Goal: Transaction & Acquisition: Purchase product/service

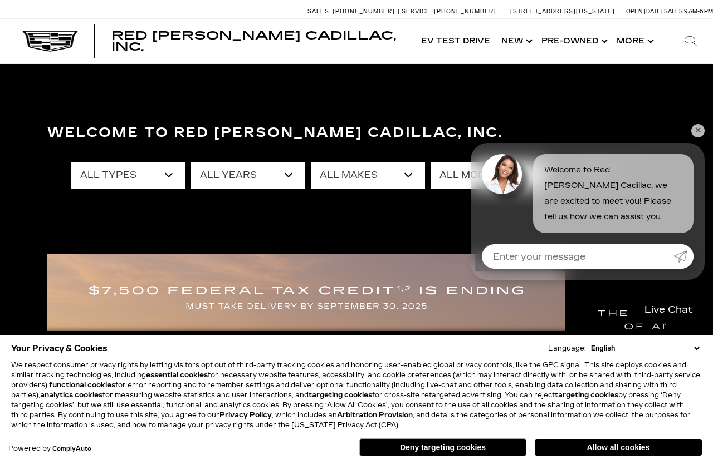
click at [711, 123] on div "Welcome to Red [PERSON_NAME] Cadillac, Inc. All Types New Used Certified Used D…" at bounding box center [356, 201] width 713 height 167
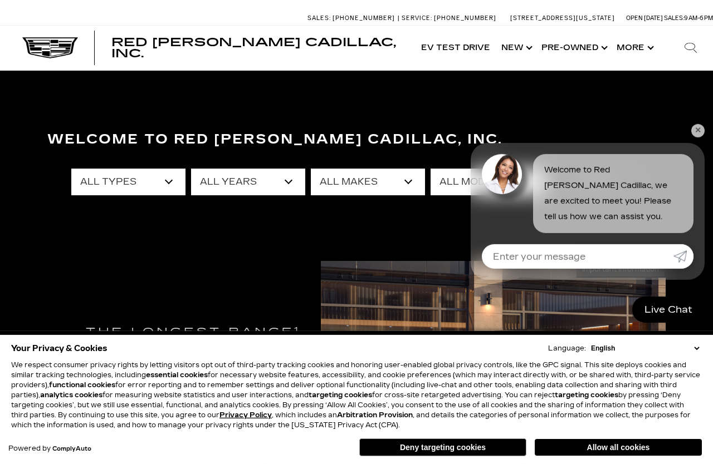
scroll to position [6, 0]
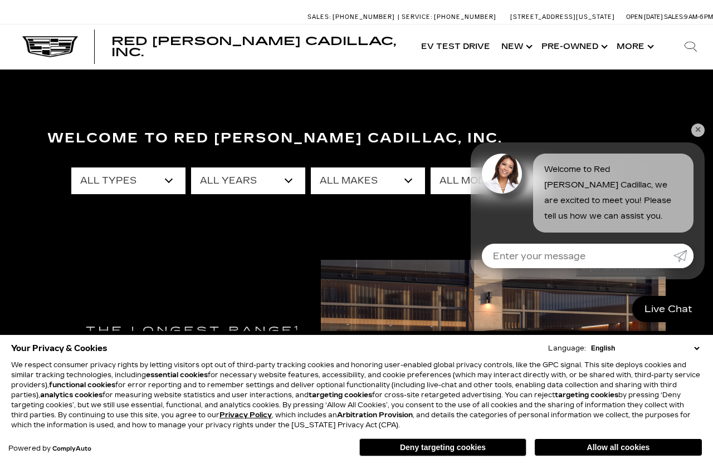
click at [195, 190] on select "All Years 2026 2025 2024 2023 2022 2021 2020 2019 2018 2017 2016 2015 2011 2008" at bounding box center [248, 181] width 114 height 27
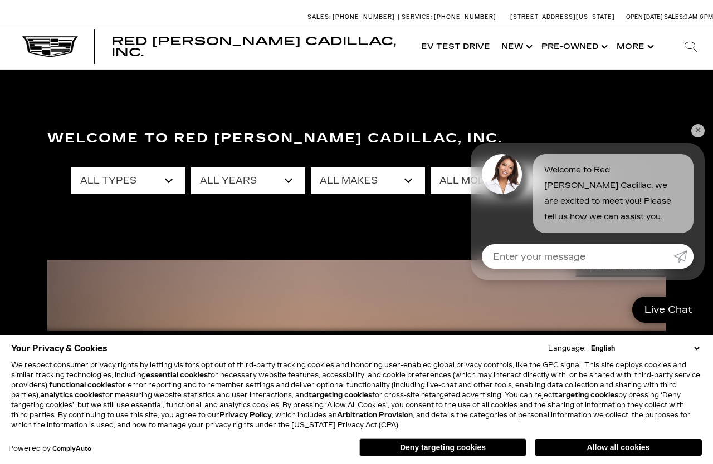
select select "2022"
click at [176, 182] on select "All Types Used Certified Used" at bounding box center [128, 181] width 114 height 27
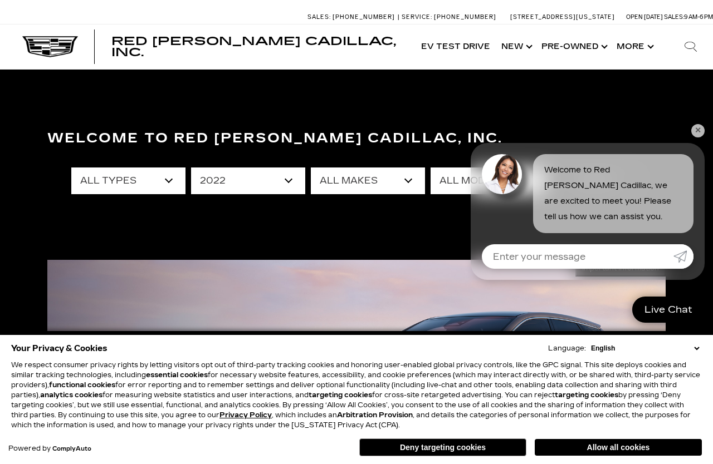
click at [414, 174] on select "All Makes Buick Cadillac Tesla" at bounding box center [368, 181] width 114 height 27
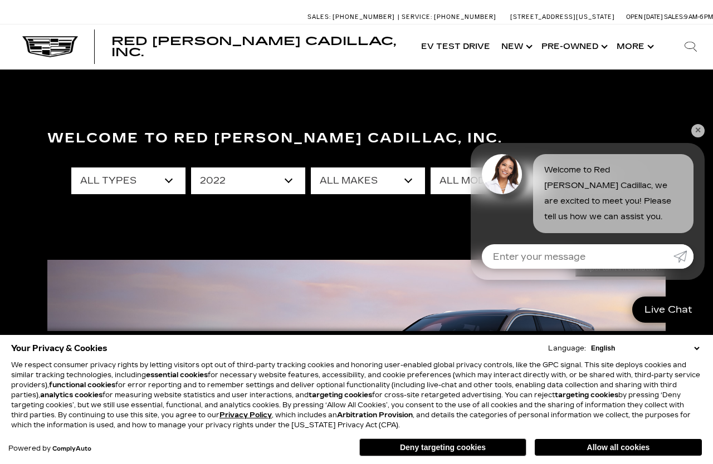
select select "Cadillac"
click at [532, 182] on select "All Models Escalade XT4" at bounding box center [488, 181] width 114 height 27
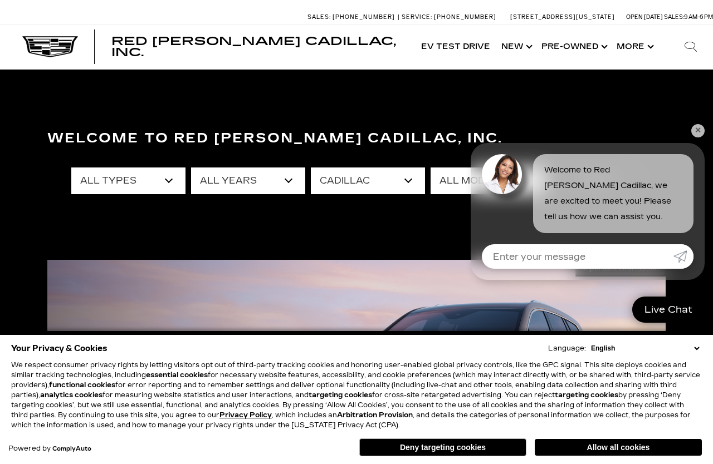
select select "Escalade"
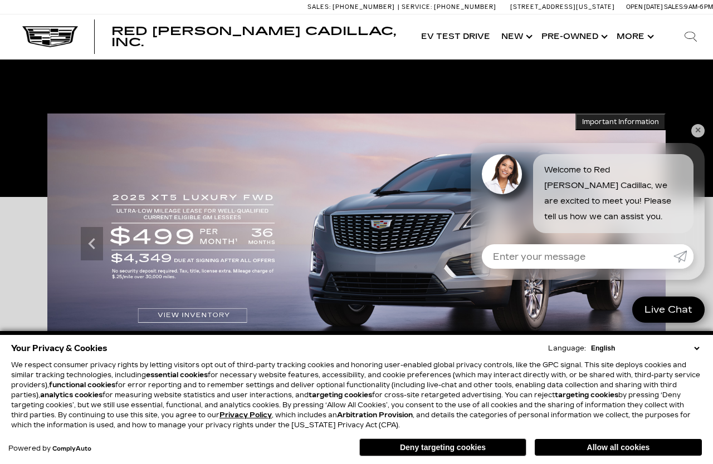
scroll to position [0, 0]
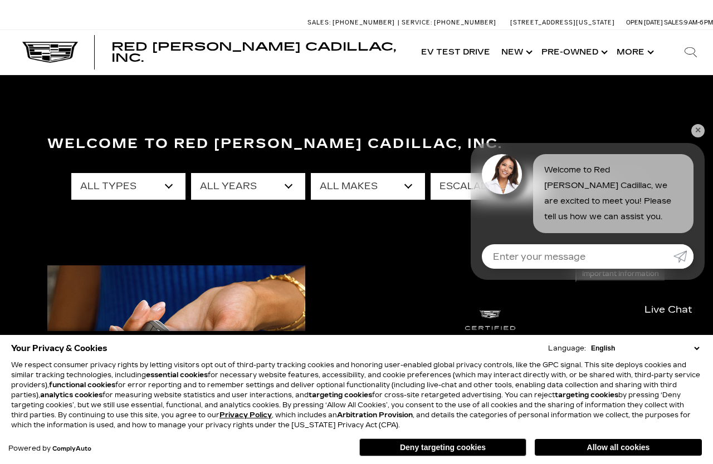
click at [705, 149] on div "Welcome to Red Noland Cadillac, Inc. All Types Used All Years 2022 All Makes Ca…" at bounding box center [356, 212] width 713 height 167
click at [701, 136] on link "✕" at bounding box center [697, 130] width 13 height 13
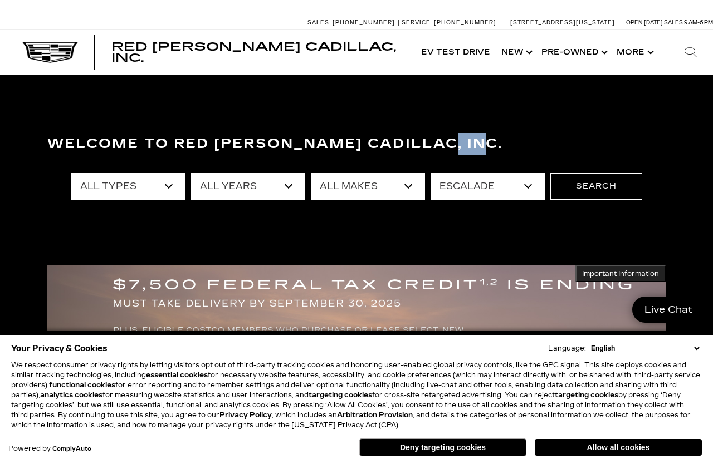
click at [462, 451] on button "Deny targeting cookies" at bounding box center [442, 448] width 167 height 18
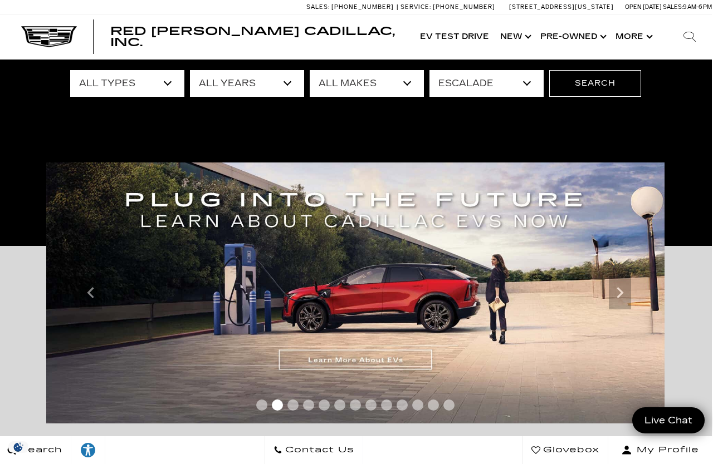
scroll to position [99, 1]
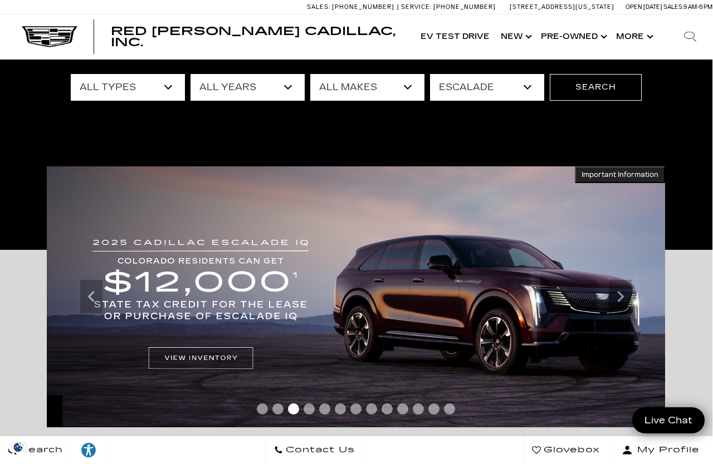
click at [587, 84] on button "Search" at bounding box center [596, 87] width 92 height 27
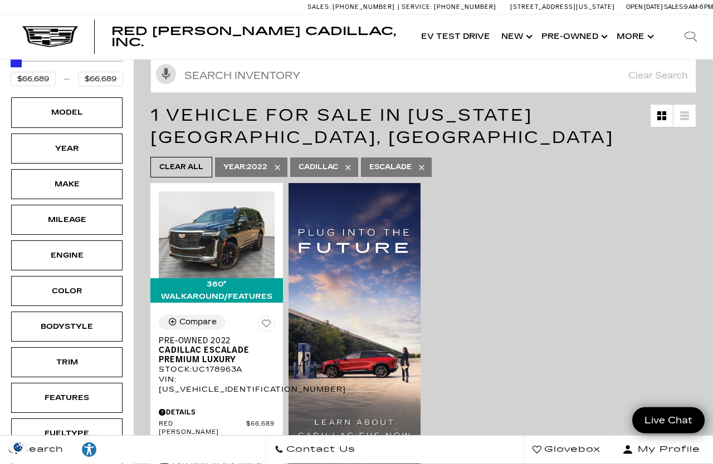
scroll to position [142, 0]
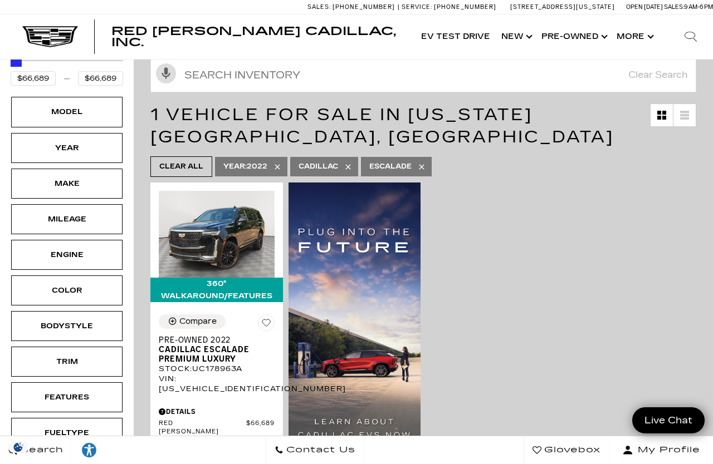
click at [87, 320] on div "Bodystyle" at bounding box center [67, 326] width 56 height 12
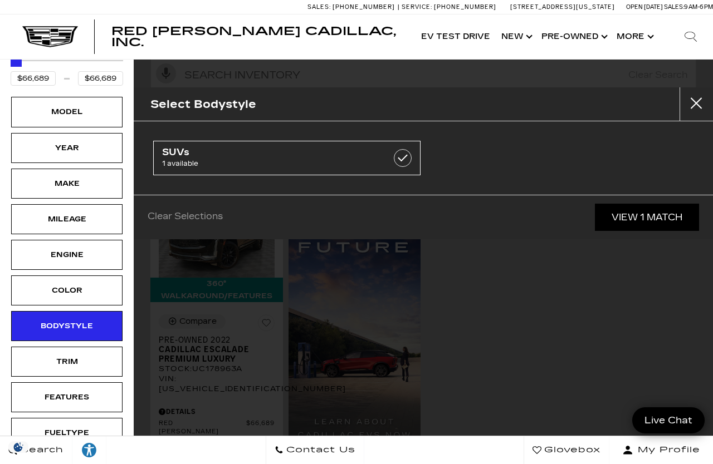
click at [95, 349] on div "Trim" at bounding box center [66, 362] width 111 height 30
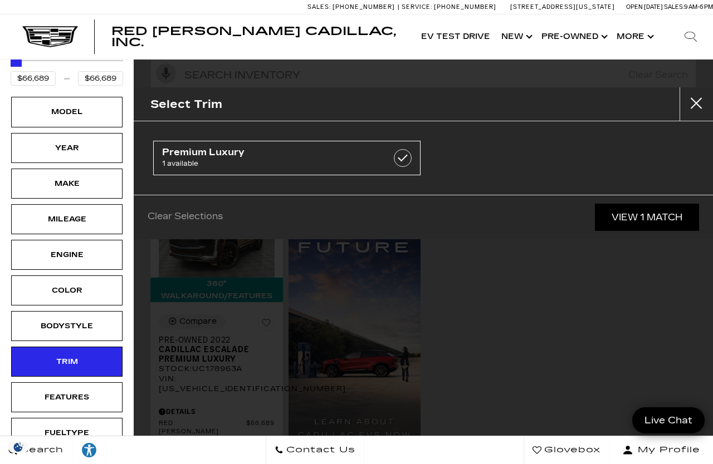
click at [88, 142] on div "Year" at bounding box center [67, 148] width 56 height 12
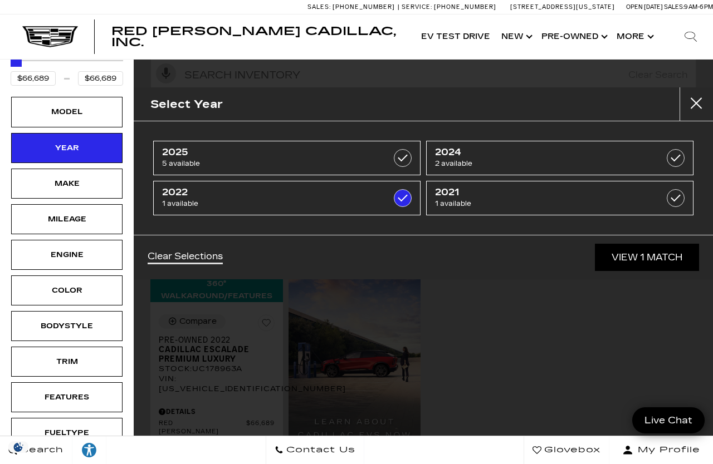
click at [402, 151] on label at bounding box center [403, 158] width 18 height 18
type input "$195,000"
checkbox input "true"
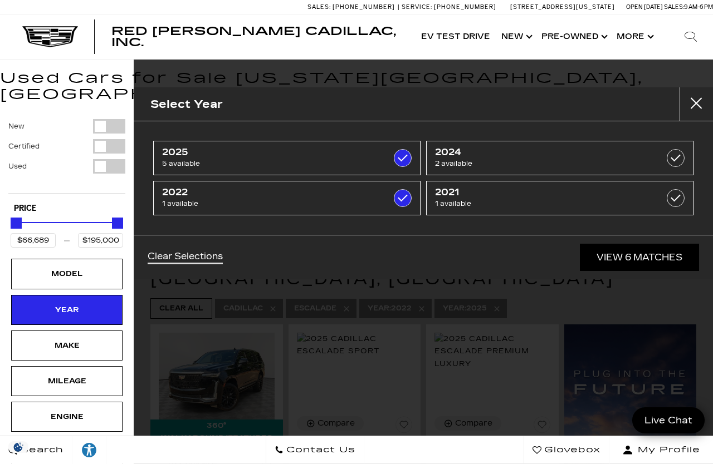
click at [375, 427] on div "Select Year [DATE] 5 available 2024 2 available 2022 1 available 2021 1 availab…" at bounding box center [423, 232] width 579 height 464
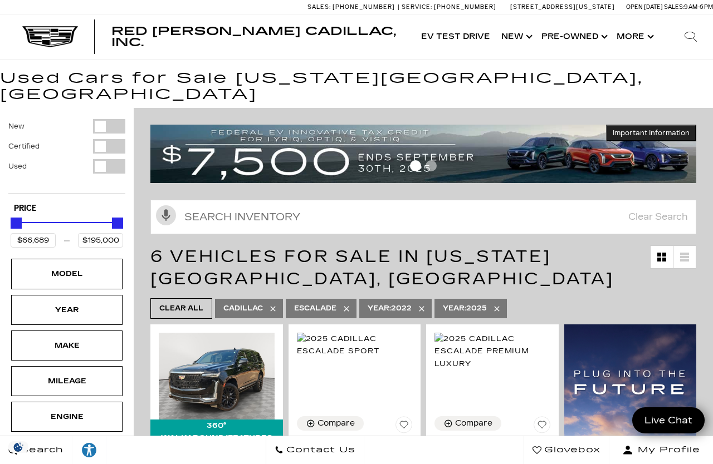
click at [382, 449] on span "Cadillac Escalade Sport" at bounding box center [350, 456] width 107 height 19
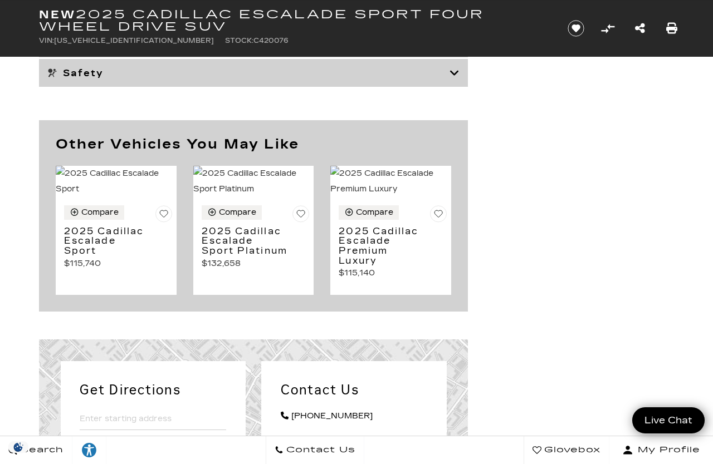
scroll to position [5182, 0]
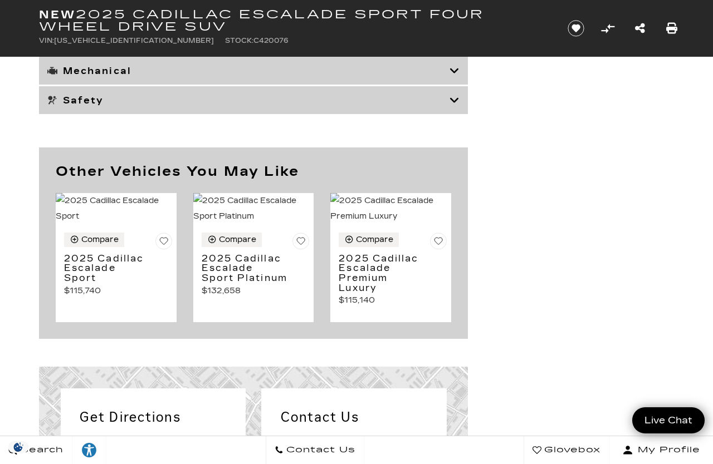
click at [393, 245] on div "Compare" at bounding box center [374, 240] width 37 height 10
click at [399, 224] on img at bounding box center [390, 208] width 121 height 31
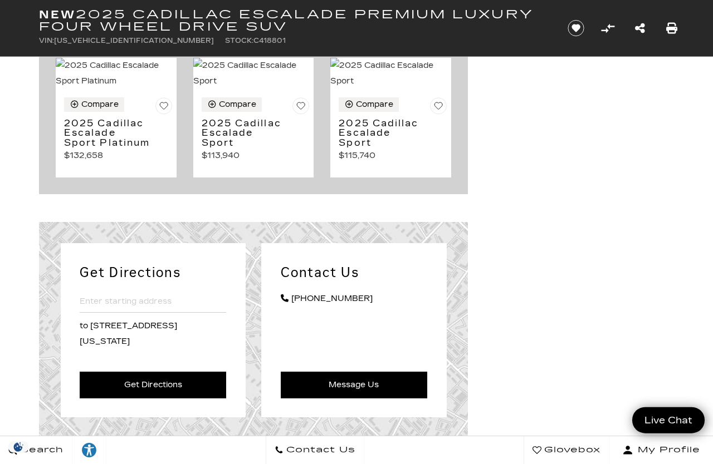
scroll to position [4918, 0]
click at [373, 163] on p "$115,740" at bounding box center [393, 156] width 108 height 16
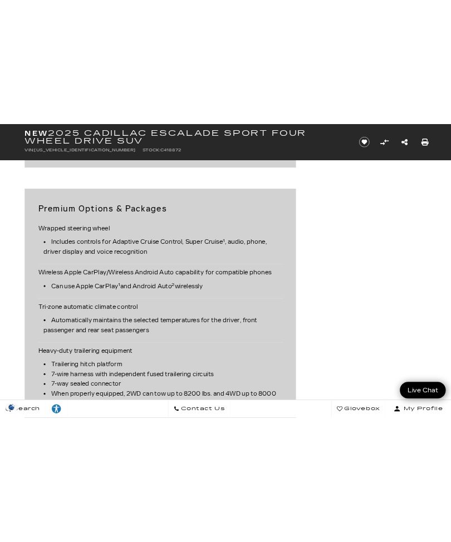
scroll to position [1960, 0]
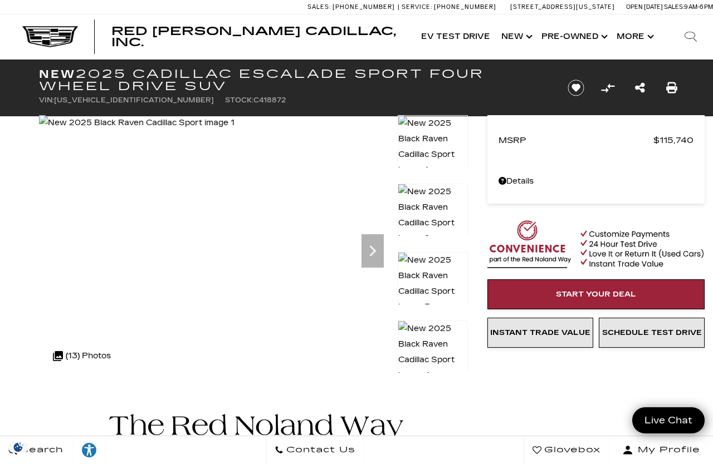
click at [519, 145] on span "MSRP" at bounding box center [575, 141] width 155 height 16
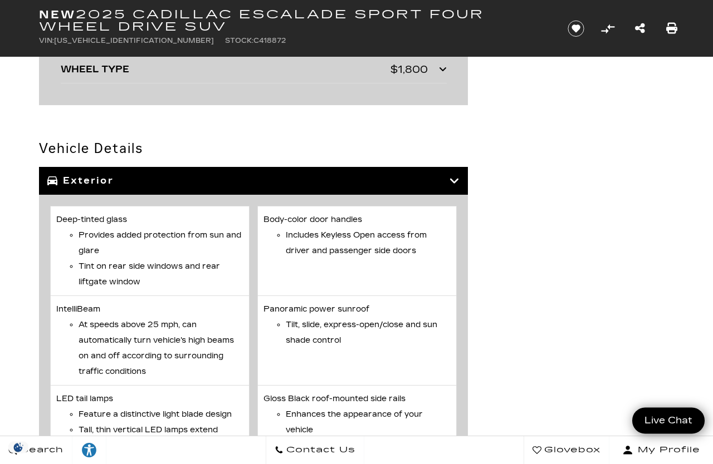
scroll to position [3195, 0]
